Goal: Information Seeking & Learning: Learn about a topic

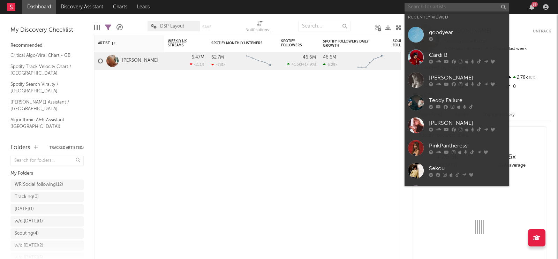
click at [456, 7] on input "text" at bounding box center [456, 7] width 105 height 9
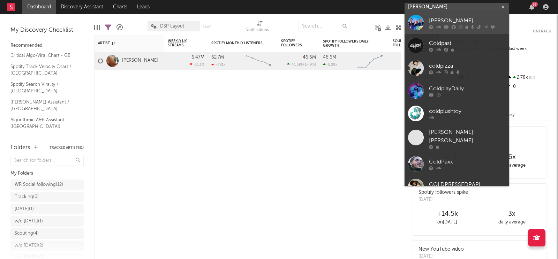
type input "[PERSON_NAME]"
click at [443, 15] on link "[PERSON_NAME]" at bounding box center [456, 23] width 105 height 23
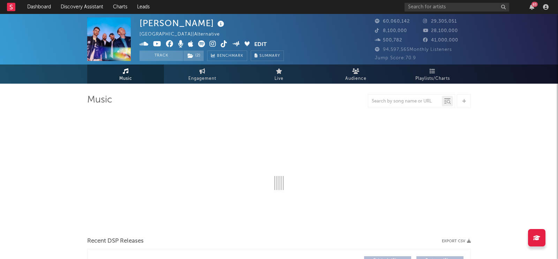
select select "6m"
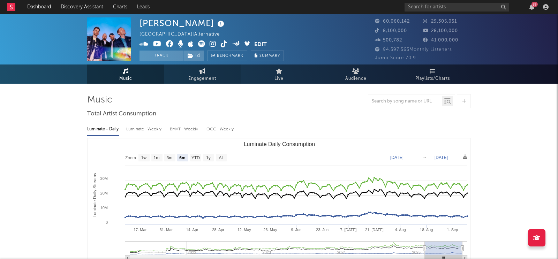
click at [185, 73] on link "Engagement" at bounding box center [202, 73] width 77 height 19
select select "1w"
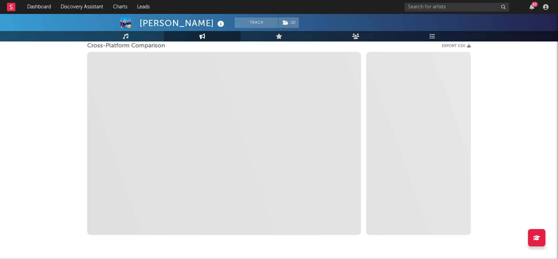
scroll to position [83, 0]
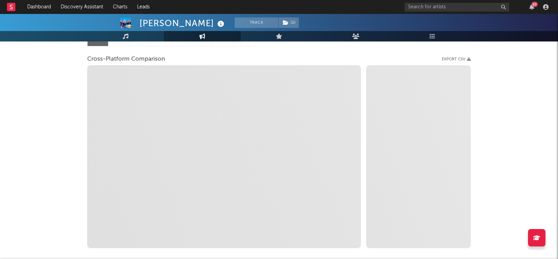
select select "1m"
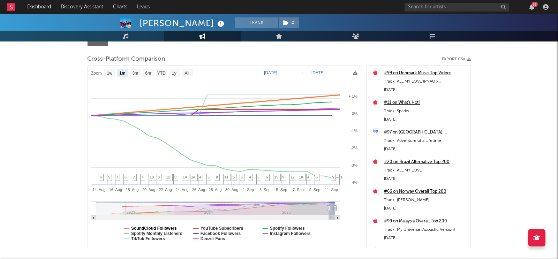
click at [161, 226] on text "SoundCloud Followers" at bounding box center [154, 228] width 46 height 5
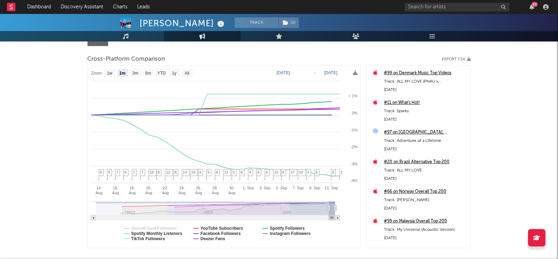
select select "1m"
click at [156, 237] on text "TikTok Followers" at bounding box center [148, 238] width 34 height 5
select select "1m"
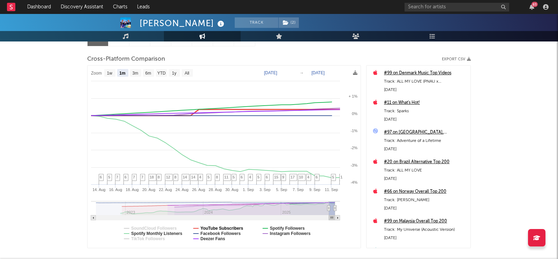
click at [221, 227] on text "YouTube Subscribers" at bounding box center [221, 228] width 43 height 5
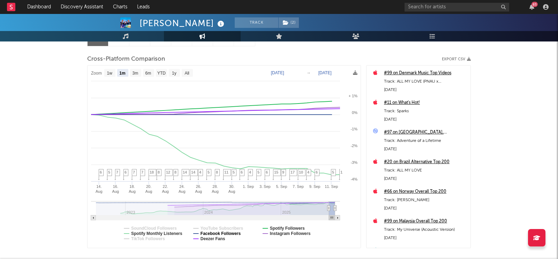
select select "1m"
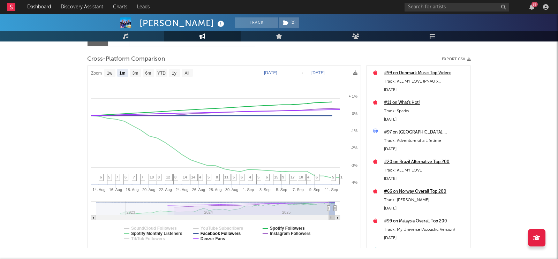
click at [217, 231] on text "Facebook Followers" at bounding box center [220, 233] width 40 height 5
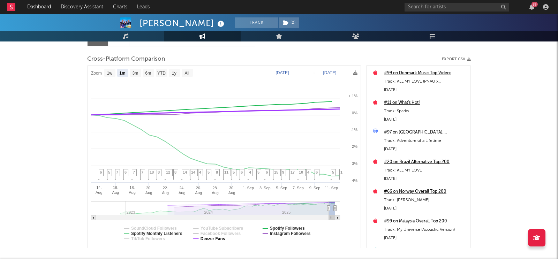
select select "1m"
click at [210, 237] on text "Deezer Fans" at bounding box center [212, 238] width 25 height 5
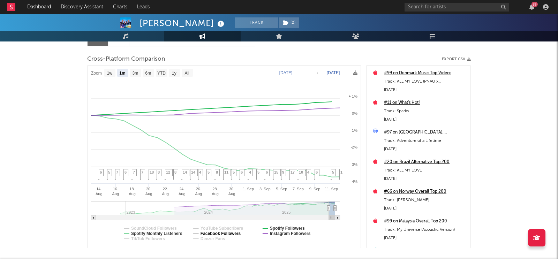
select select "1m"
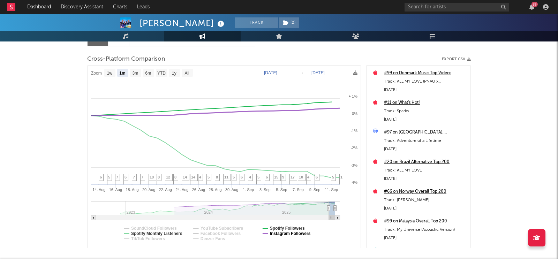
click at [274, 233] on text "Instagram Followers" at bounding box center [290, 233] width 41 height 5
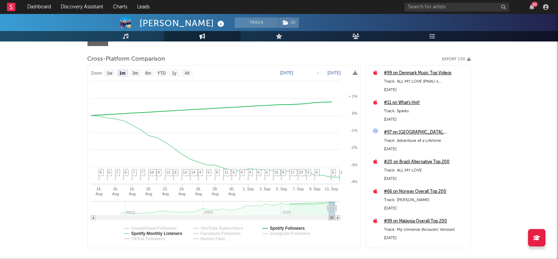
select select "1m"
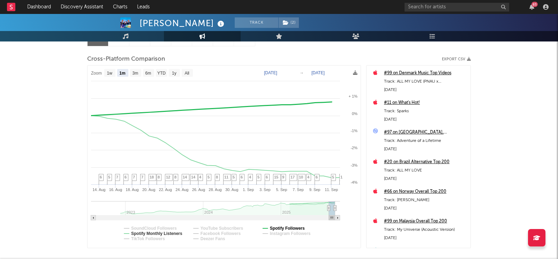
click at [277, 226] on text "Spotify Followers" at bounding box center [287, 228] width 35 height 5
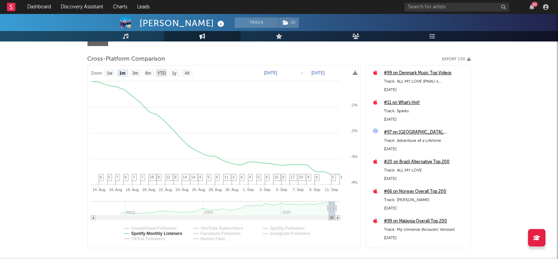
click at [158, 72] on text "YTD" at bounding box center [161, 73] width 8 height 5
select select "YTD"
type input "[DATE]"
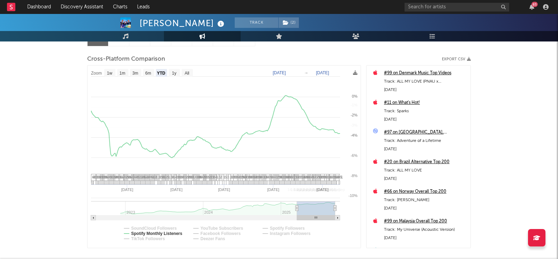
select select "1w"
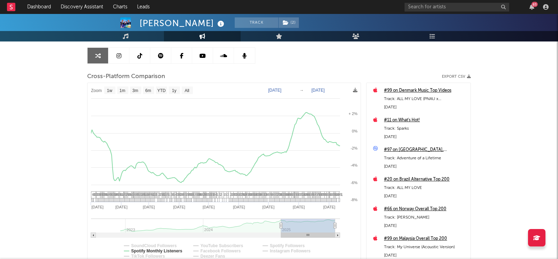
scroll to position [54, 0]
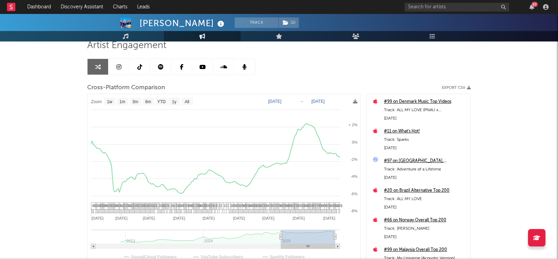
click at [469, 86] on icon "button" at bounding box center [469, 88] width 4 height 4
click at [490, 7] on input "text" at bounding box center [456, 7] width 105 height 9
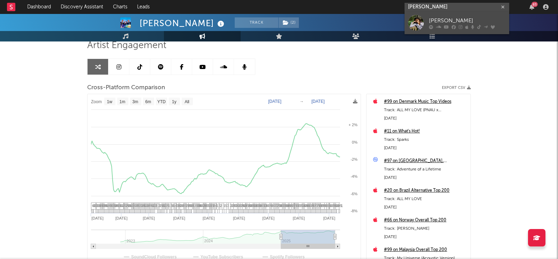
type input "[PERSON_NAME]"
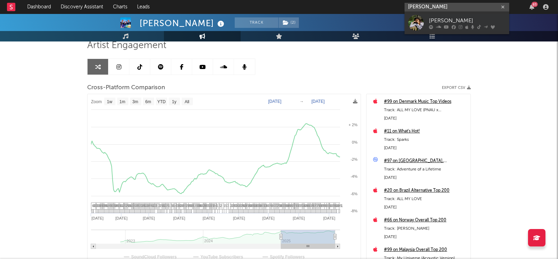
click at [438, 6] on input "[PERSON_NAME]" at bounding box center [456, 7] width 105 height 9
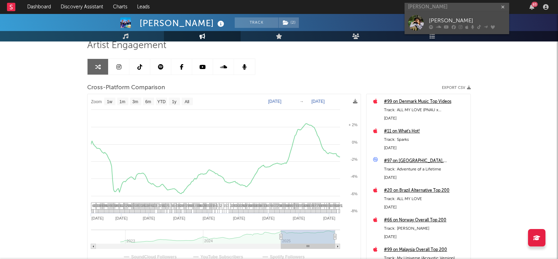
click at [431, 17] on div "[PERSON_NAME]" at bounding box center [467, 21] width 77 height 8
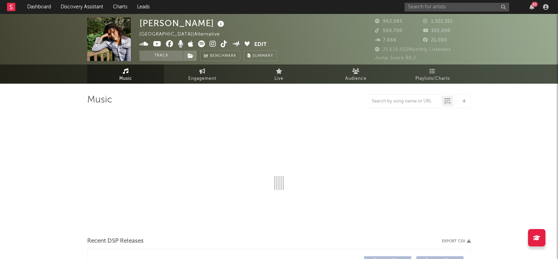
select select "6m"
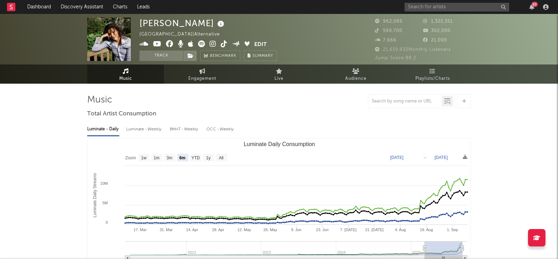
select select "6m"
click at [206, 71] on link "Engagement" at bounding box center [202, 73] width 77 height 19
select select "1w"
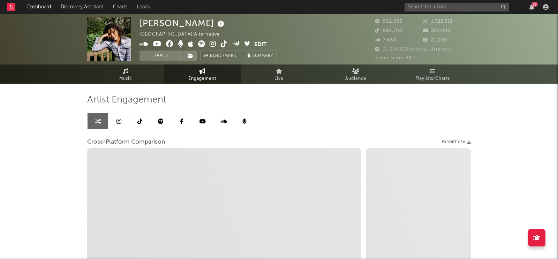
select select "1m"
